Goal: Transaction & Acquisition: Obtain resource

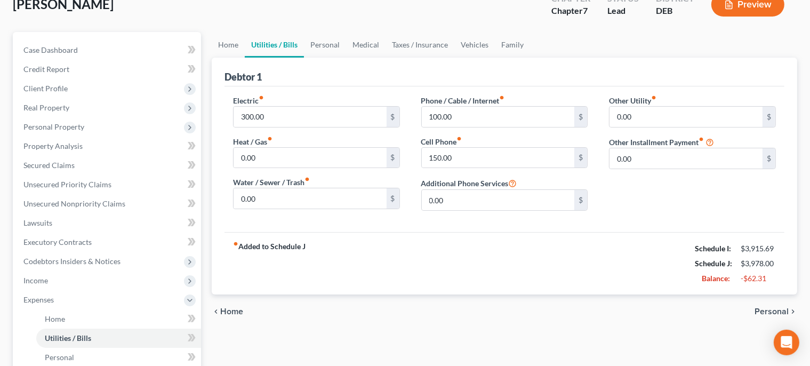
scroll to position [76, 0]
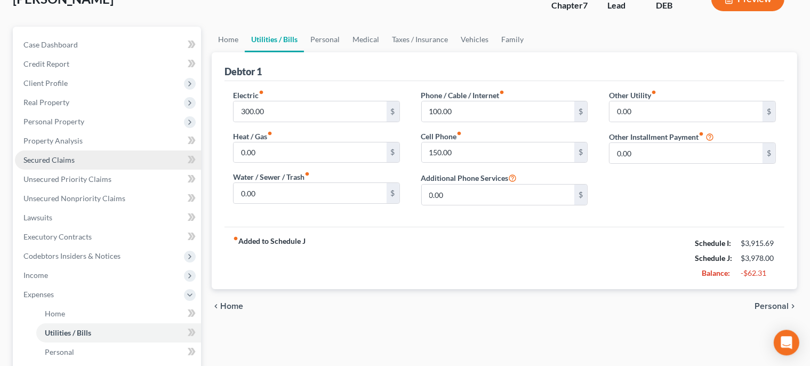
click at [93, 166] on link "Secured Claims" at bounding box center [108, 159] width 186 height 19
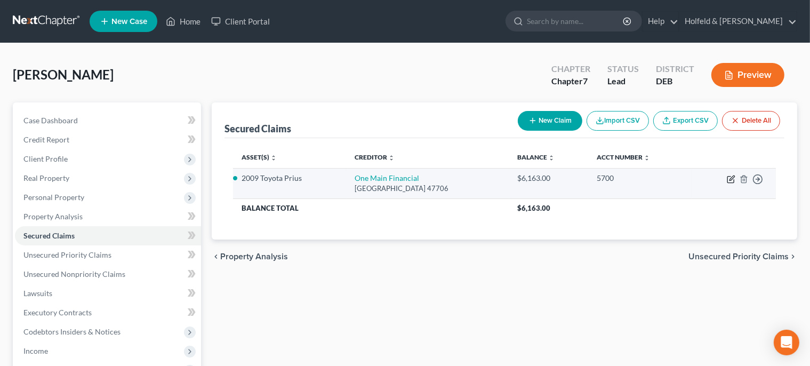
click at [732, 178] on icon "button" at bounding box center [731, 179] width 9 height 9
select select "15"
select select "0"
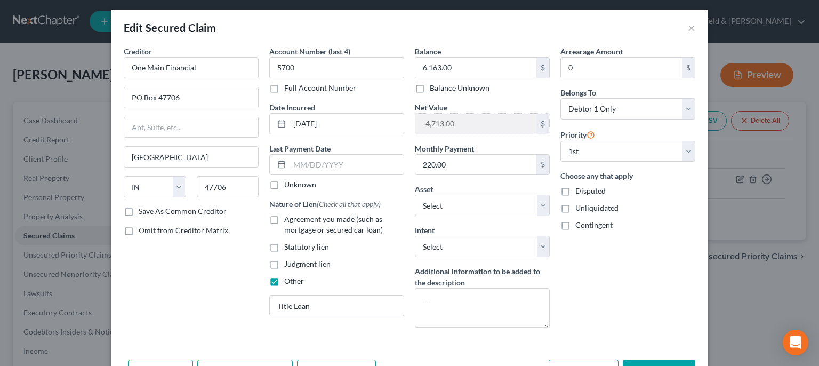
scroll to position [2, 0]
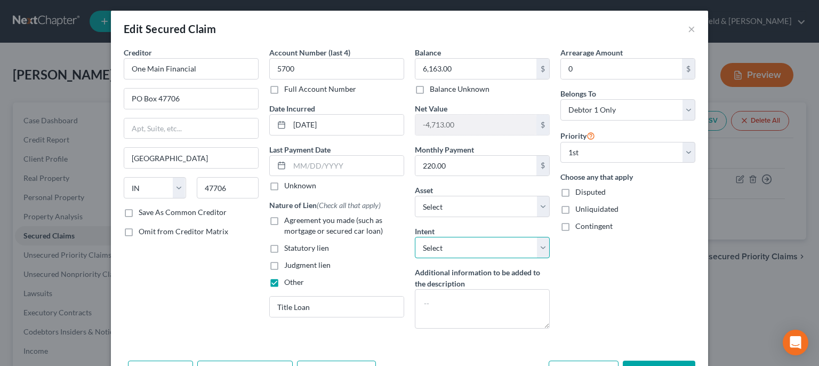
select select "2"
click option "Reaffirm" at bounding box center [0, 0] width 0 height 0
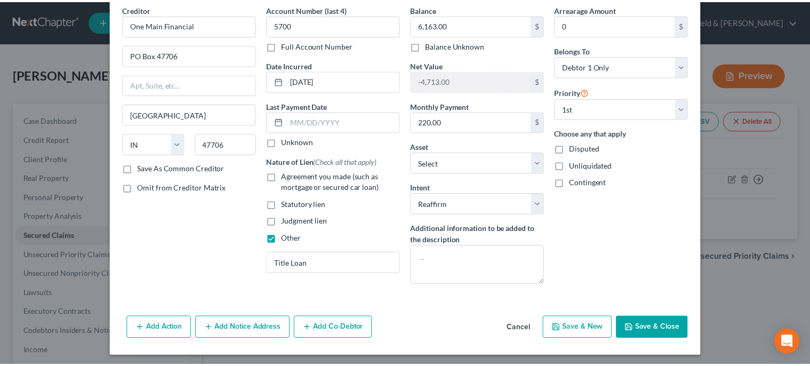
scroll to position [46, 0]
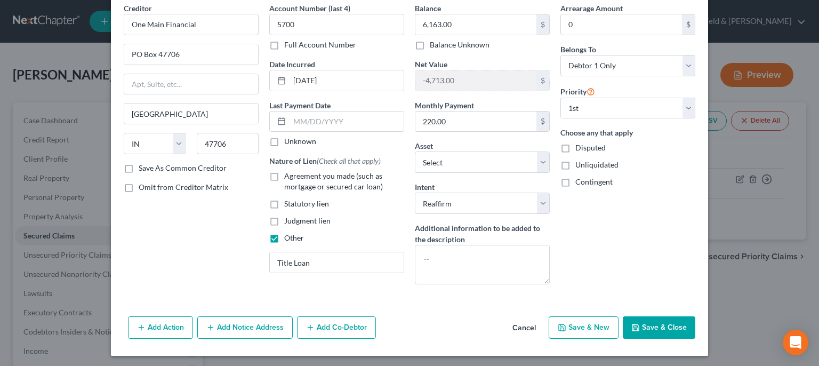
click at [668, 331] on button "Save & Close" at bounding box center [659, 327] width 73 height 22
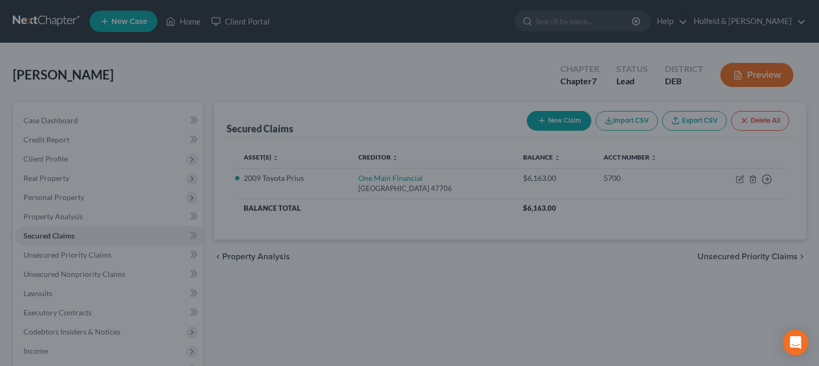
select select "5"
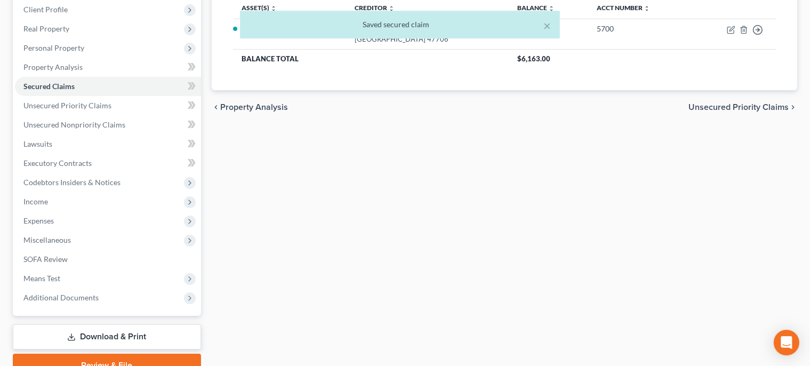
scroll to position [164, 0]
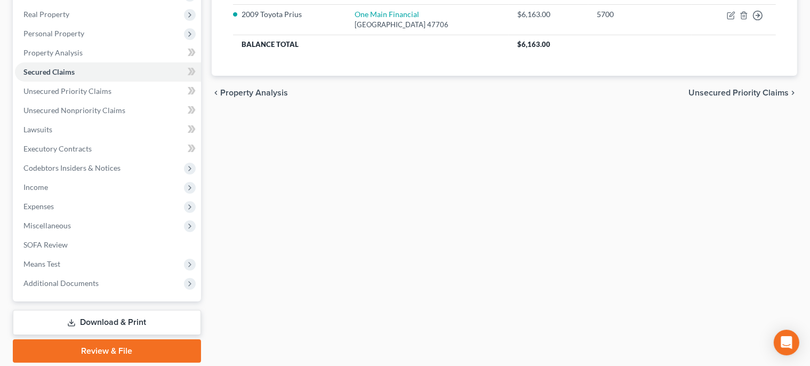
click at [146, 318] on link "Download & Print" at bounding box center [107, 322] width 188 height 25
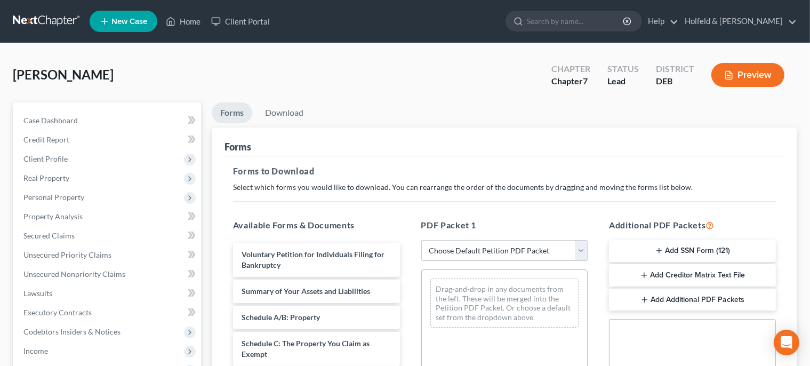
click at [421, 240] on select "Choose Default Petition PDF Packet Complete Bankruptcy Petition (all forms and …" at bounding box center [504, 250] width 167 height 21
select select "0"
click option "Complete Bankruptcy Petition (all forms and schedules)" at bounding box center [0, 0] width 0 height 0
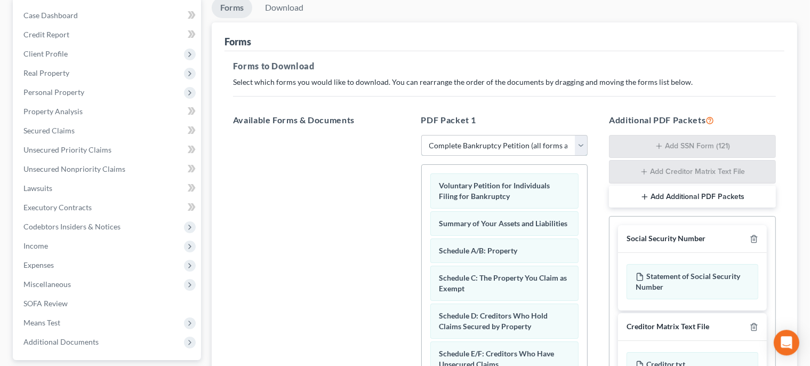
scroll to position [194, 0]
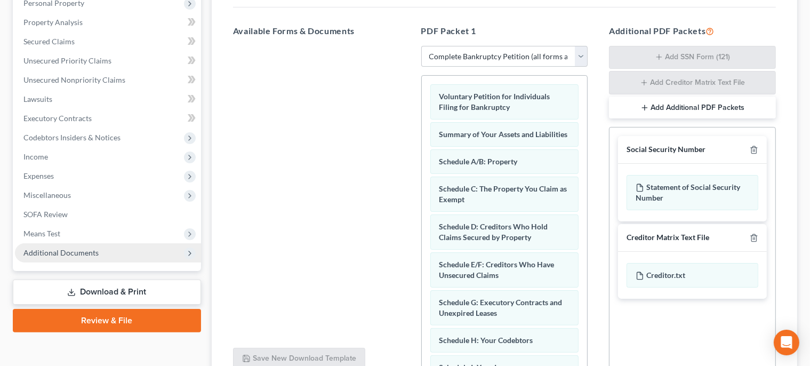
click at [99, 253] on span "Additional Documents" at bounding box center [108, 252] width 186 height 19
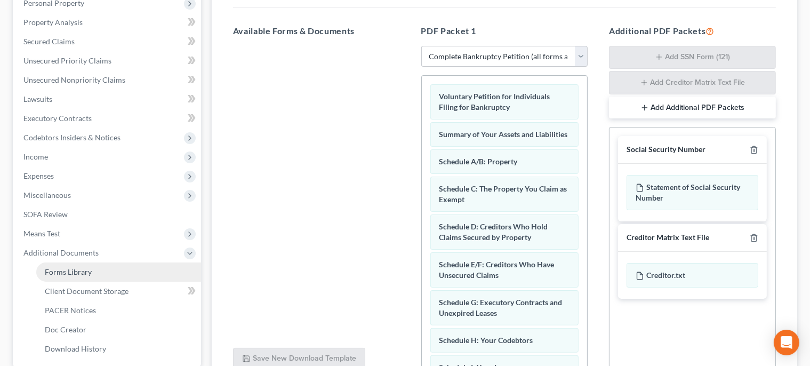
click at [104, 273] on link "Forms Library" at bounding box center [118, 271] width 165 height 19
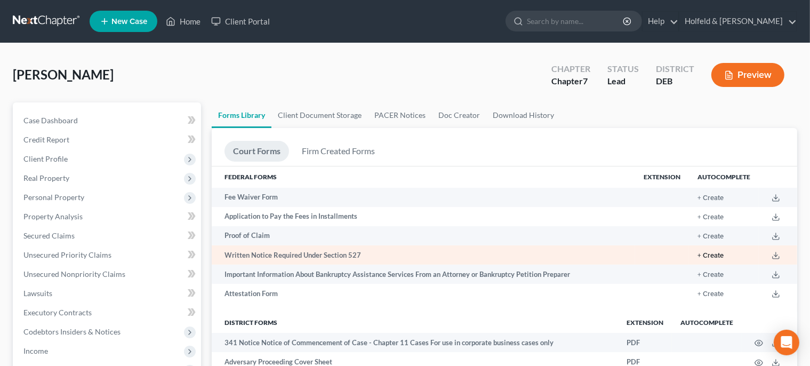
click at [710, 258] on button "+ Create" at bounding box center [711, 255] width 26 height 7
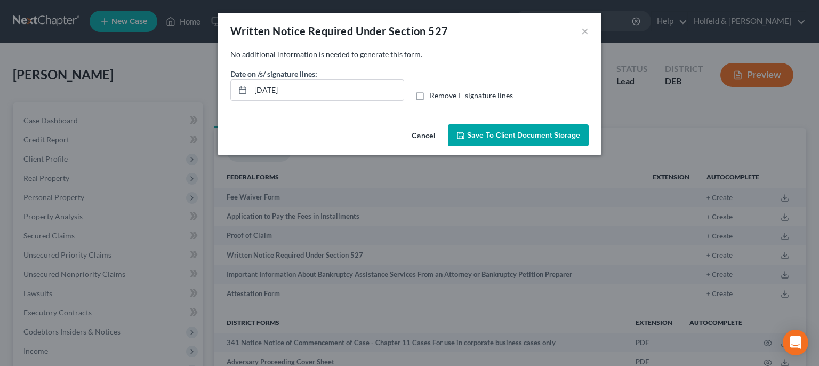
click at [552, 132] on span "Save to Client Document Storage" at bounding box center [523, 135] width 113 height 9
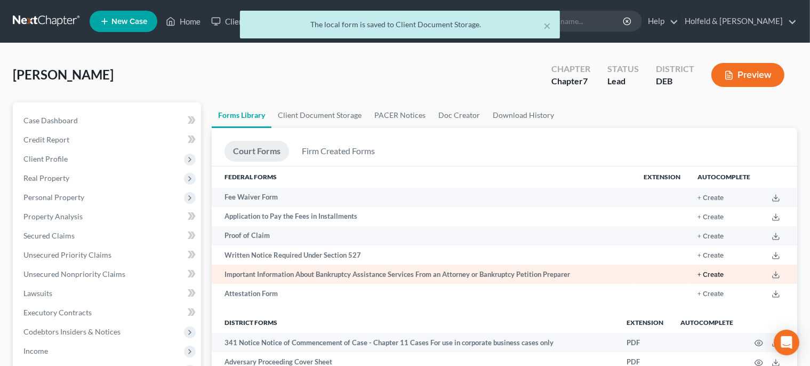
click at [711, 276] on button "+ Create" at bounding box center [711, 275] width 26 height 7
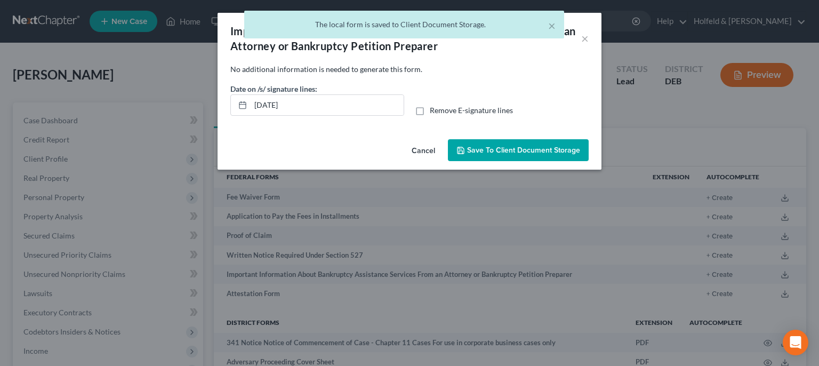
click at [503, 149] on span "Save to Client Document Storage" at bounding box center [523, 150] width 113 height 9
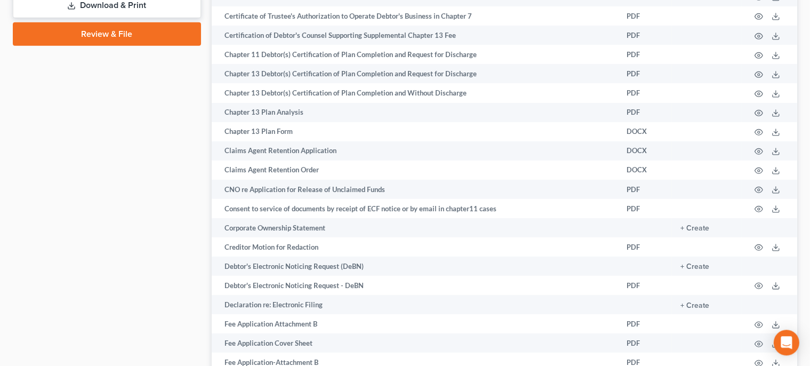
scroll to position [642, 0]
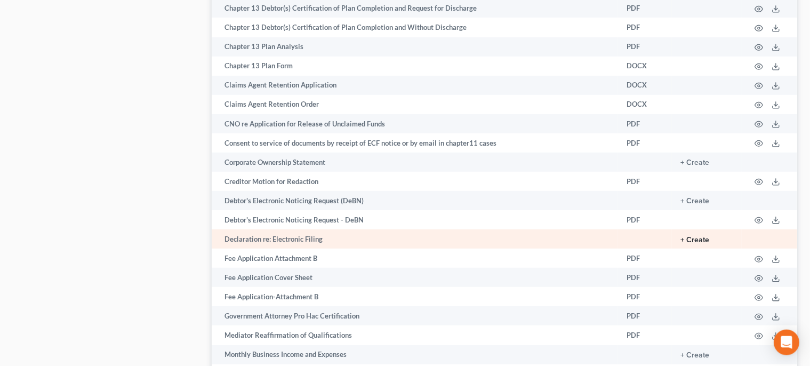
click at [709, 244] on button "+ Create" at bounding box center [695, 239] width 29 height 7
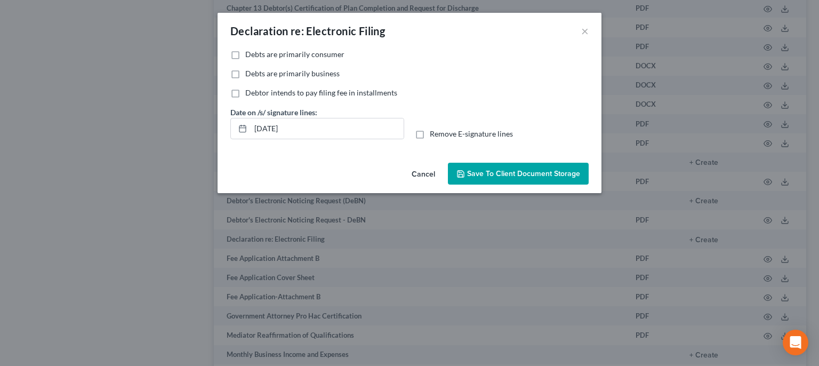
click at [245, 51] on label "Debts are primarily consumer" at bounding box center [294, 54] width 99 height 11
click at [250, 51] on input "Debts are primarily consumer" at bounding box center [253, 52] width 7 height 7
checkbox input "true"
click at [532, 180] on button "Save to Client Document Storage" at bounding box center [518, 174] width 141 height 22
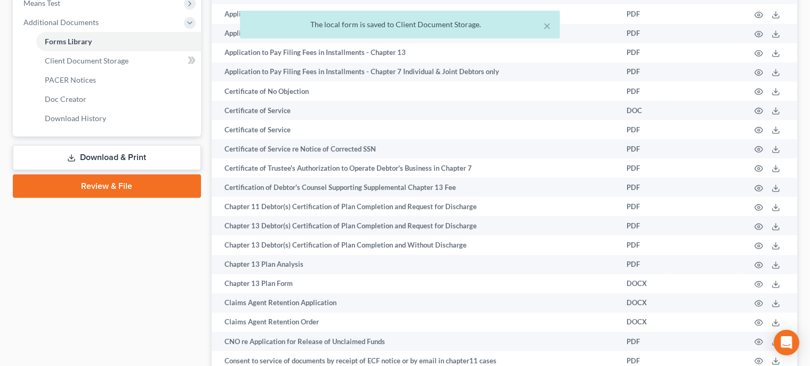
scroll to position [401, 0]
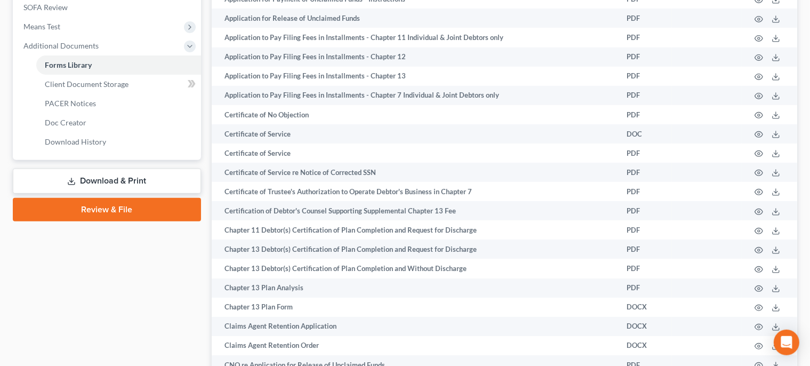
click at [131, 177] on link "Download & Print" at bounding box center [107, 181] width 188 height 25
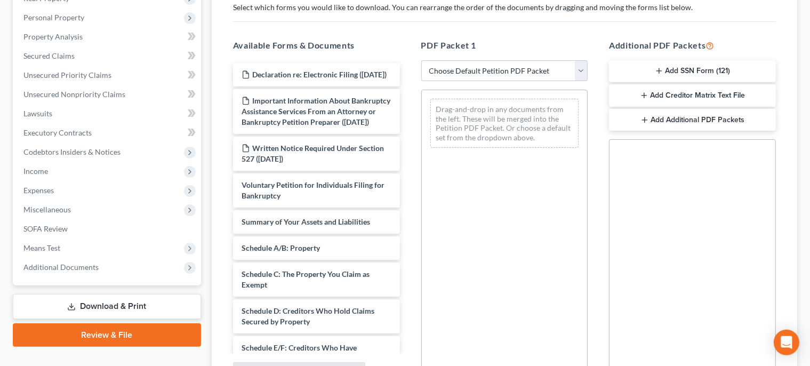
scroll to position [181, 0]
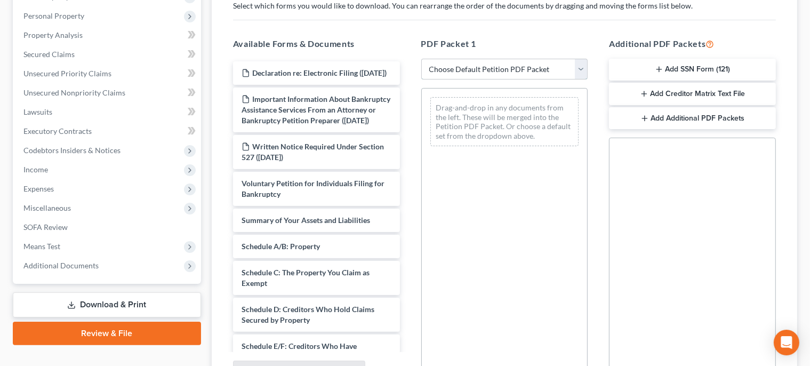
click at [421, 59] on select "Choose Default Petition PDF Packet Complete Bankruptcy Petition (all forms and …" at bounding box center [504, 69] width 167 height 21
select select "0"
click option "Complete Bankruptcy Petition (all forms and schedules)" at bounding box center [0, 0] width 0 height 0
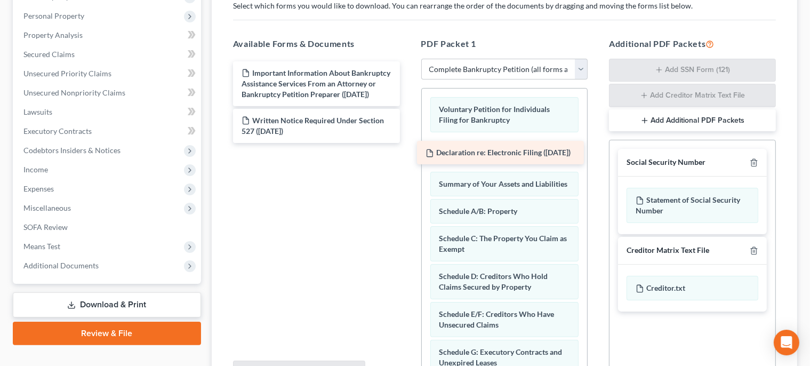
drag, startPoint x: 381, startPoint y: 79, endPoint x: 571, endPoint y: 155, distance: 204.5
click at [409, 143] on div "Declaration re: Electronic Filing ([DATE]) Declaration re: Electronic Filing ([…" at bounding box center [317, 102] width 184 height 82
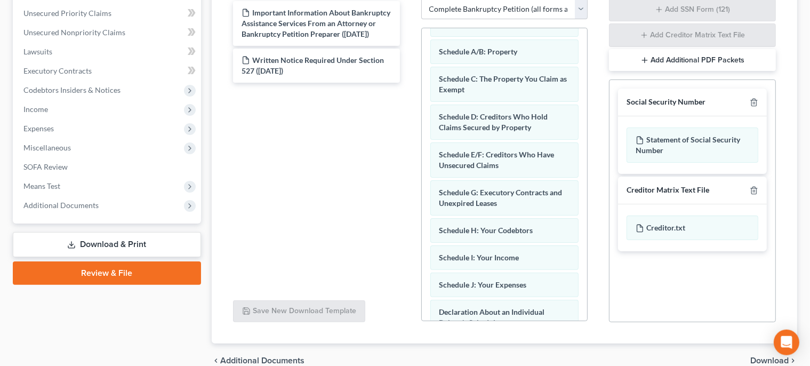
scroll to position [63, 0]
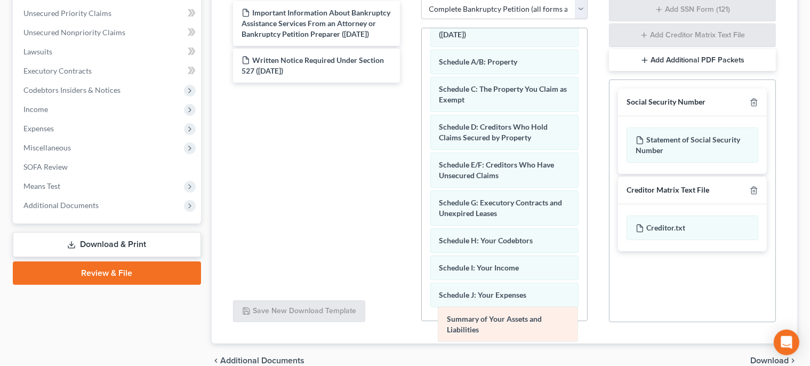
drag, startPoint x: 533, startPoint y: 36, endPoint x: 541, endPoint y: 332, distance: 296.7
click at [541, 332] on div "Summary of Your Assets and Liabilities Voluntary Petition for Individuals Filin…" at bounding box center [505, 326] width 166 height 722
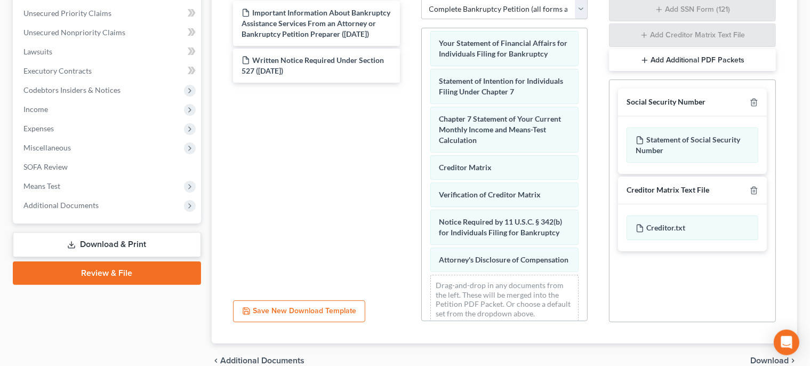
scroll to position [446, 0]
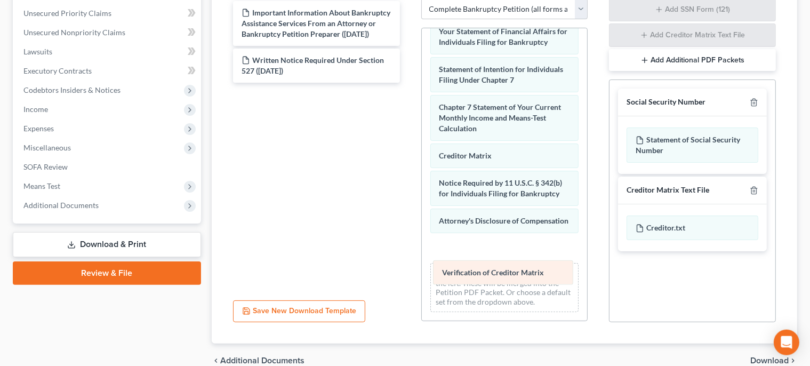
drag, startPoint x: 547, startPoint y: 157, endPoint x: 551, endPoint y: 268, distance: 111.0
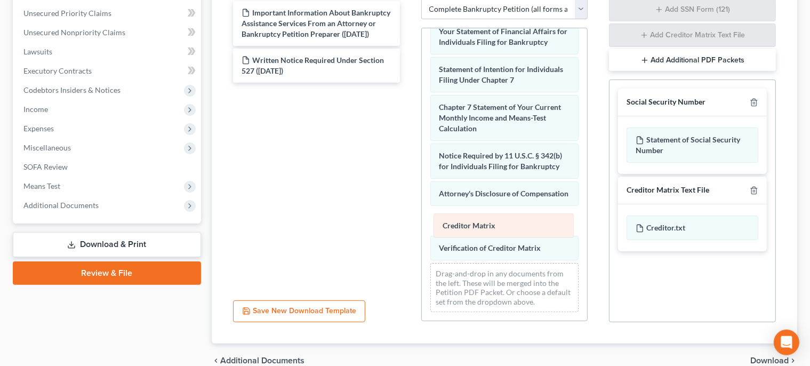
drag, startPoint x: 515, startPoint y: 133, endPoint x: 519, endPoint y: 221, distance: 87.6
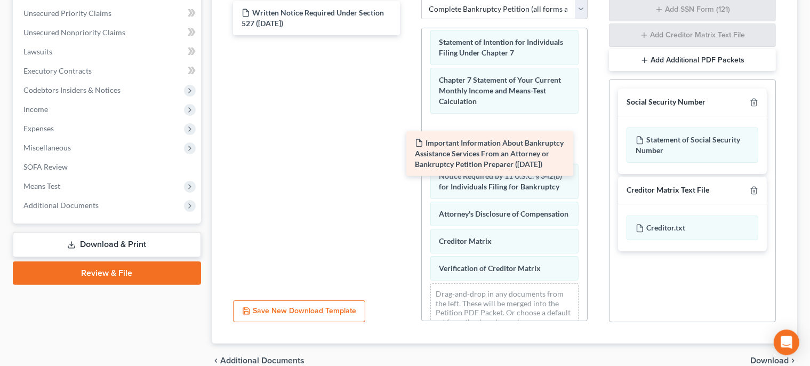
drag, startPoint x: 364, startPoint y: 26, endPoint x: 537, endPoint y: 157, distance: 217.5
click at [409, 35] on div "Important Information About Bankruptcy Assistance Services From an Attorney or …" at bounding box center [317, 18] width 184 height 34
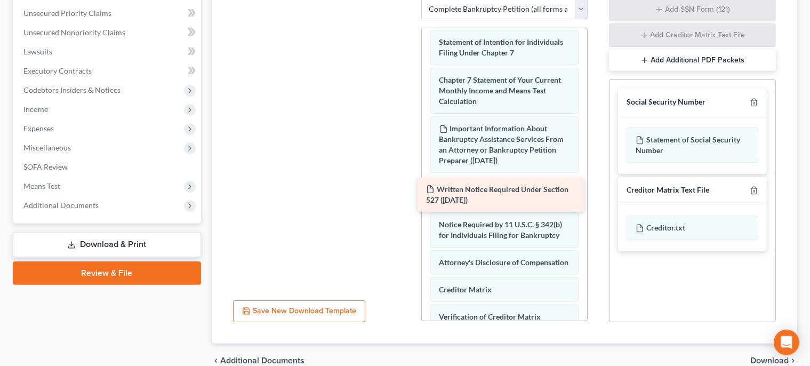
drag, startPoint x: 351, startPoint y: 30, endPoint x: 532, endPoint y: 205, distance: 252.4
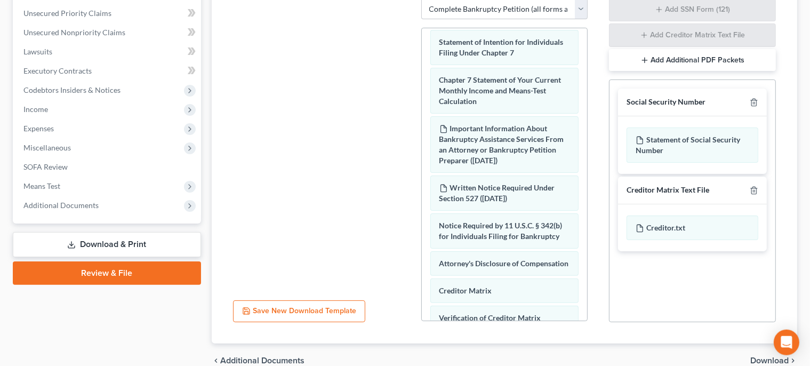
scroll to position [293, 0]
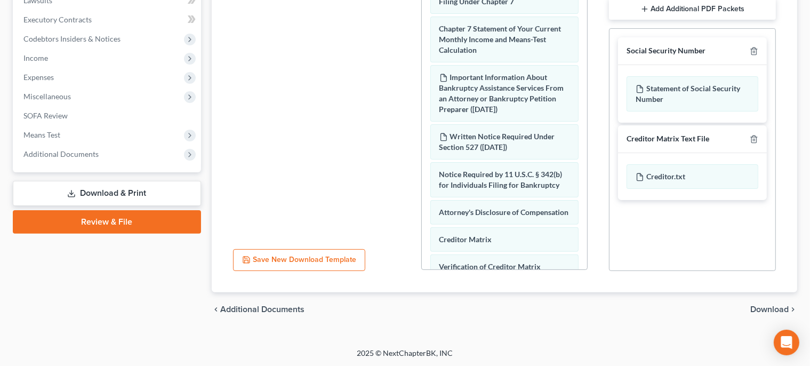
click at [769, 309] on span "Download" at bounding box center [770, 309] width 38 height 9
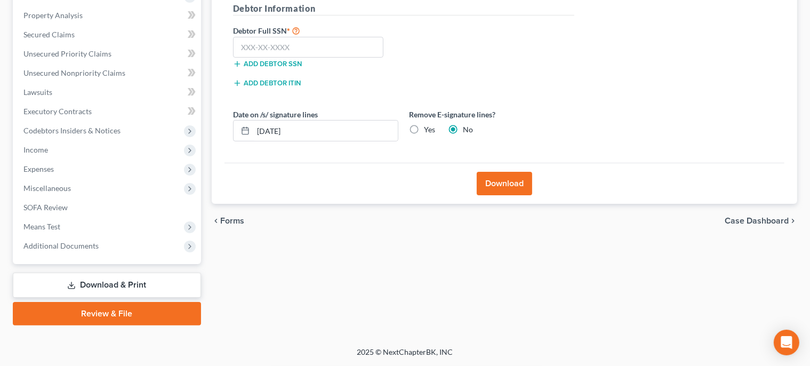
scroll to position [200, 0]
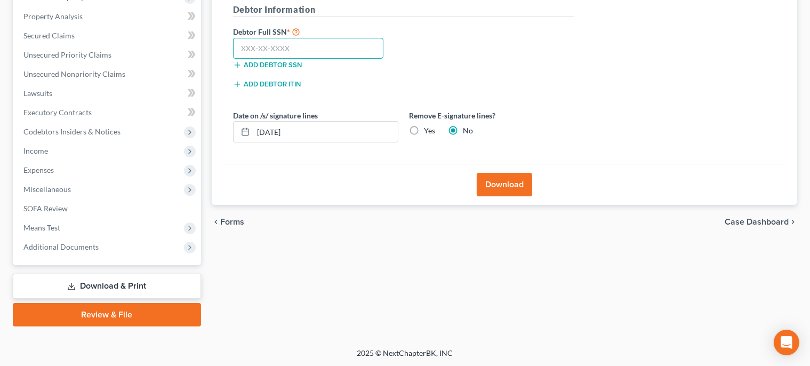
click at [365, 38] on input "text" at bounding box center [308, 48] width 151 height 21
type input "221-70-5700"
click at [505, 180] on button "Download" at bounding box center [504, 184] width 55 height 23
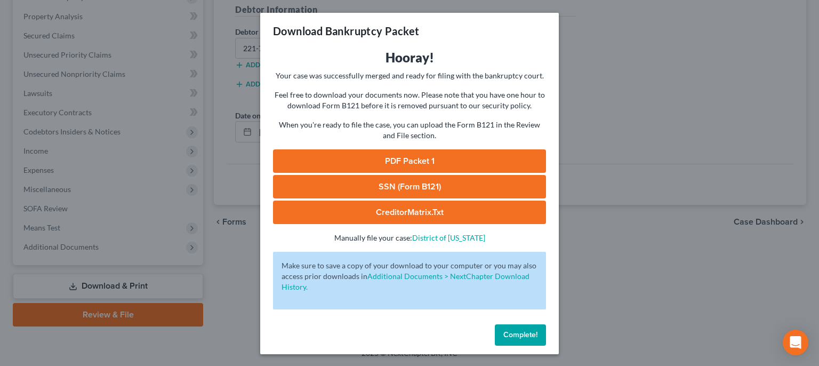
click at [460, 165] on link "PDF Packet 1" at bounding box center [409, 160] width 273 height 23
click at [375, 188] on link "SSN (Form B121)" at bounding box center [409, 186] width 273 height 23
click at [520, 338] on span "Complete!" at bounding box center [521, 334] width 34 height 9
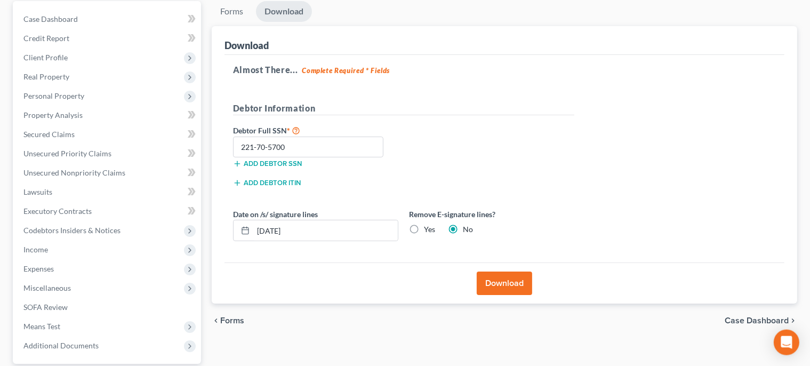
scroll to position [0, 0]
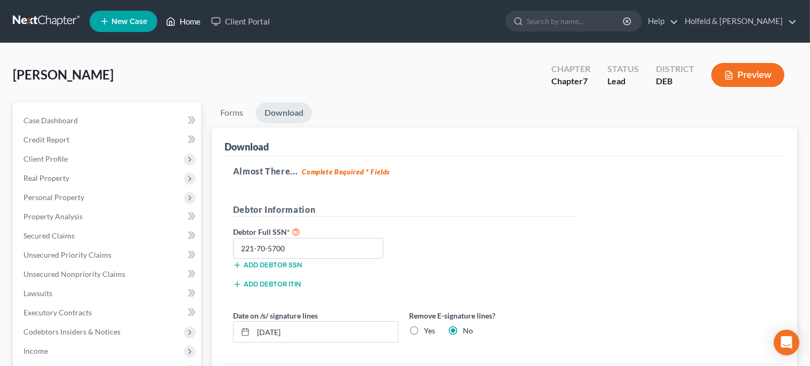
click at [196, 18] on link "Home" at bounding box center [183, 21] width 45 height 19
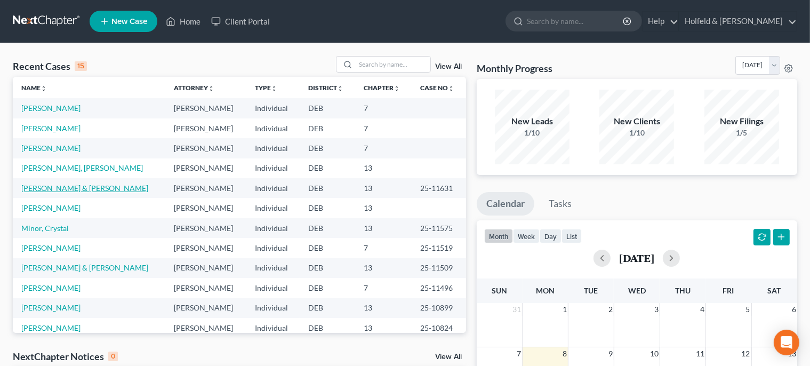
click at [63, 186] on link "[PERSON_NAME] & [PERSON_NAME]" at bounding box center [84, 188] width 127 height 9
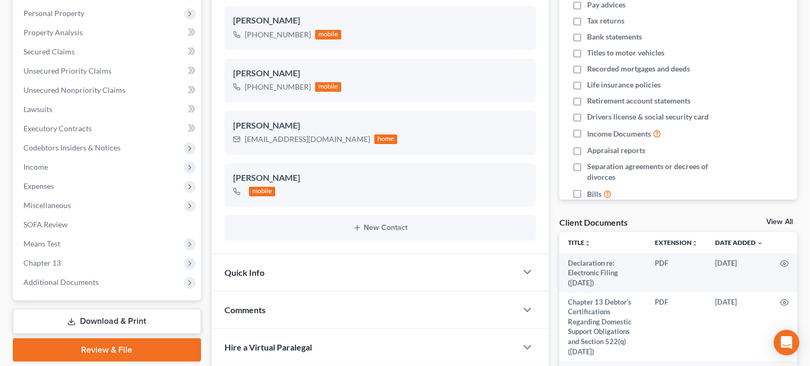
scroll to position [190, 0]
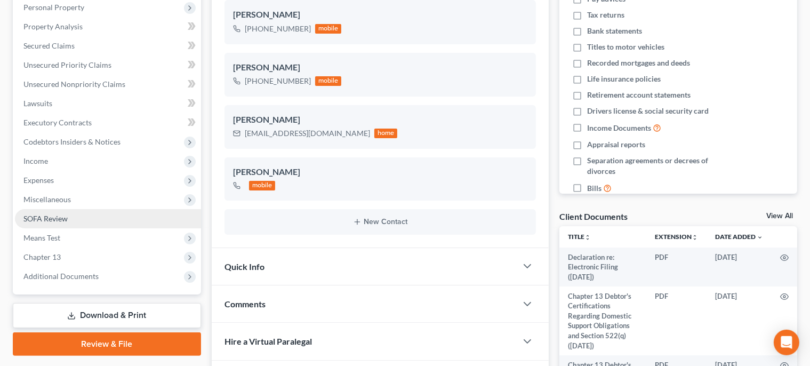
click at [93, 210] on link "SOFA Review" at bounding box center [108, 218] width 186 height 19
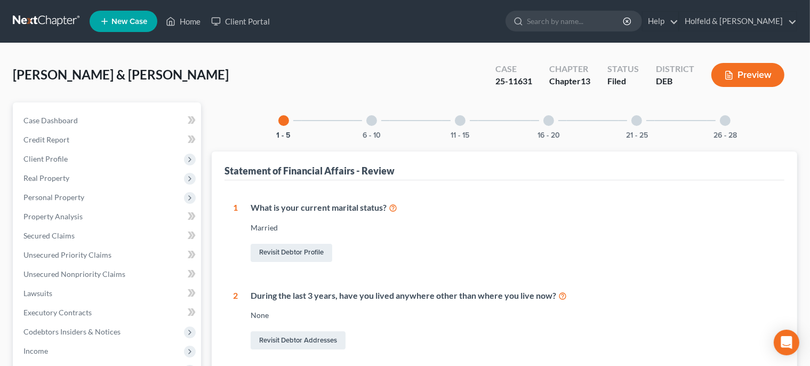
click at [463, 121] on div at bounding box center [460, 120] width 11 height 11
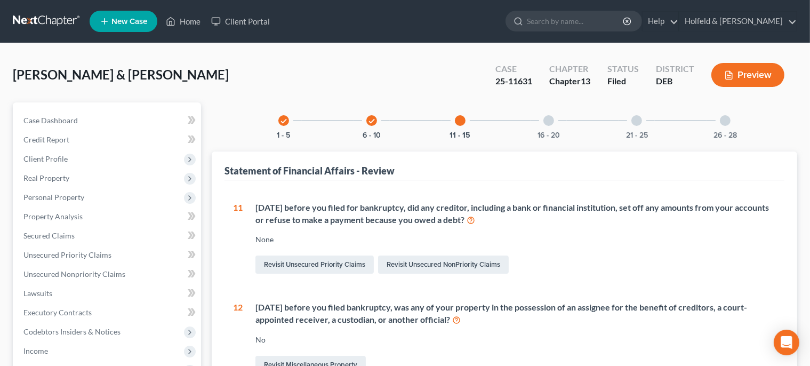
click at [550, 121] on div at bounding box center [549, 120] width 11 height 11
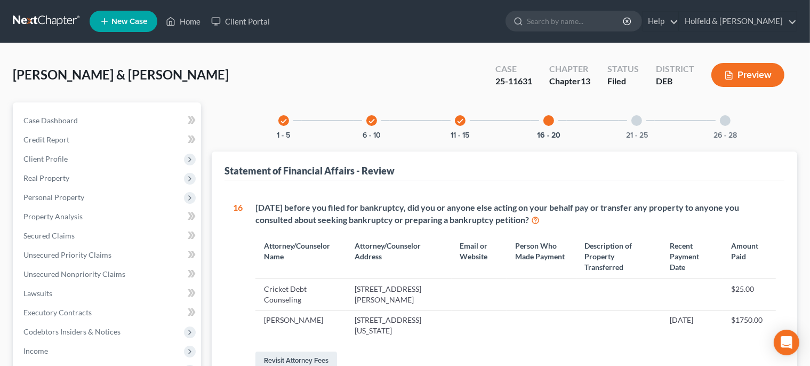
click at [370, 121] on icon "check" at bounding box center [371, 120] width 7 height 7
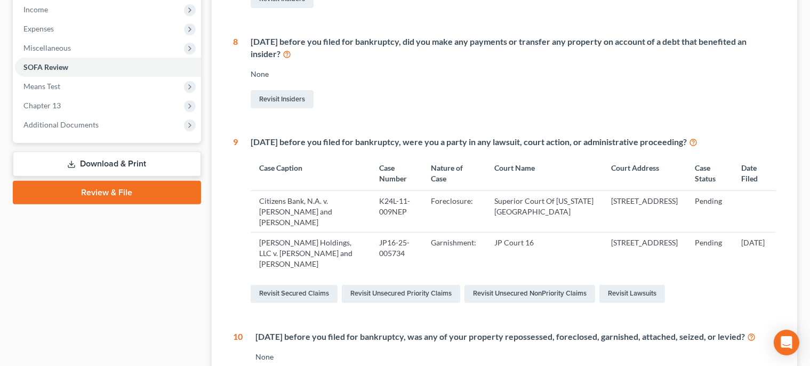
scroll to position [349, 0]
